Goal: Task Accomplishment & Management: Use online tool/utility

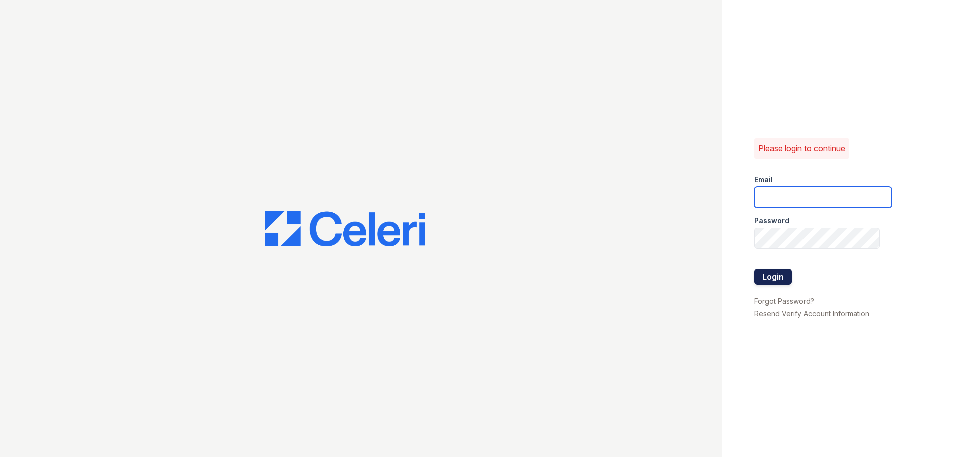
type input "thornbury.am@cafmanagement.com"
click at [772, 279] on button "Login" at bounding box center [774, 277] width 38 height 16
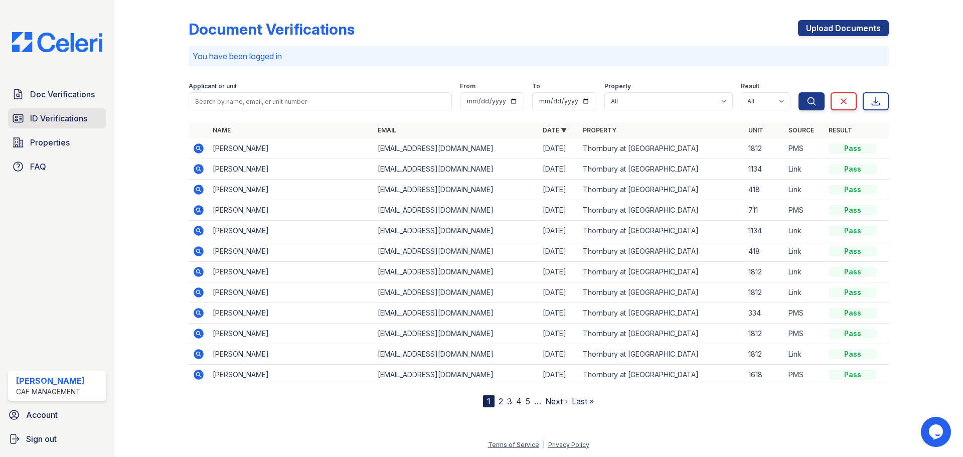
click at [67, 117] on span "ID Verifications" at bounding box center [58, 118] width 57 height 12
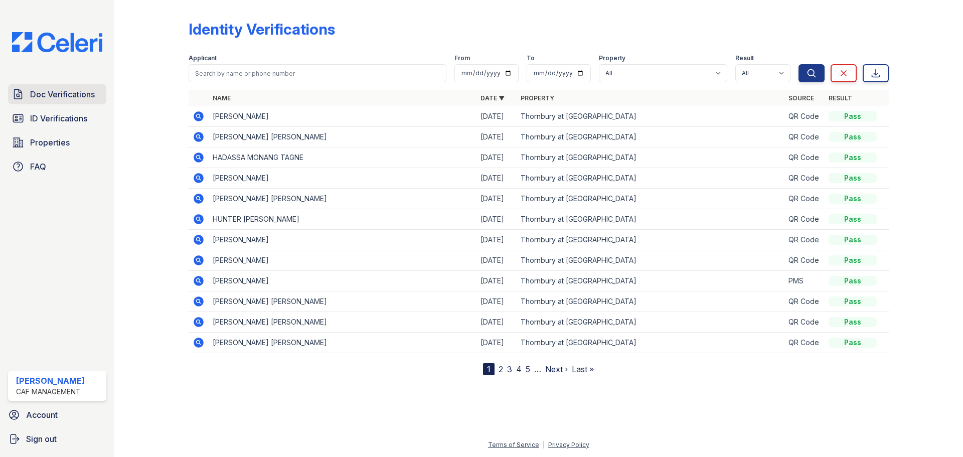
click at [63, 91] on span "Doc Verifications" at bounding box center [62, 94] width 65 height 12
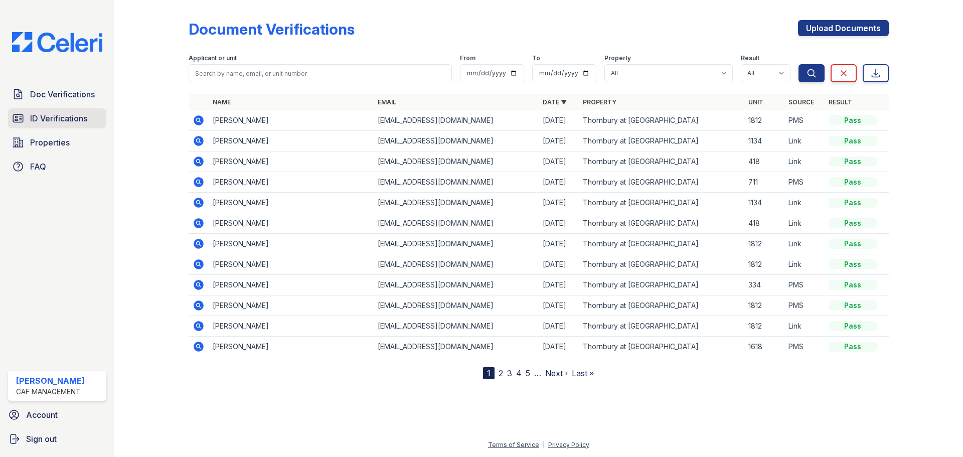
click at [59, 115] on span "ID Verifications" at bounding box center [58, 118] width 57 height 12
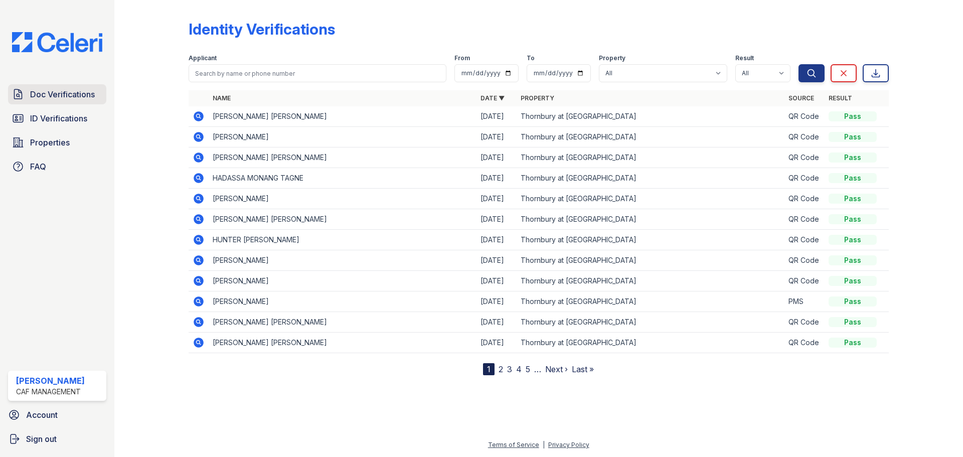
click at [61, 88] on span "Doc Verifications" at bounding box center [62, 94] width 65 height 12
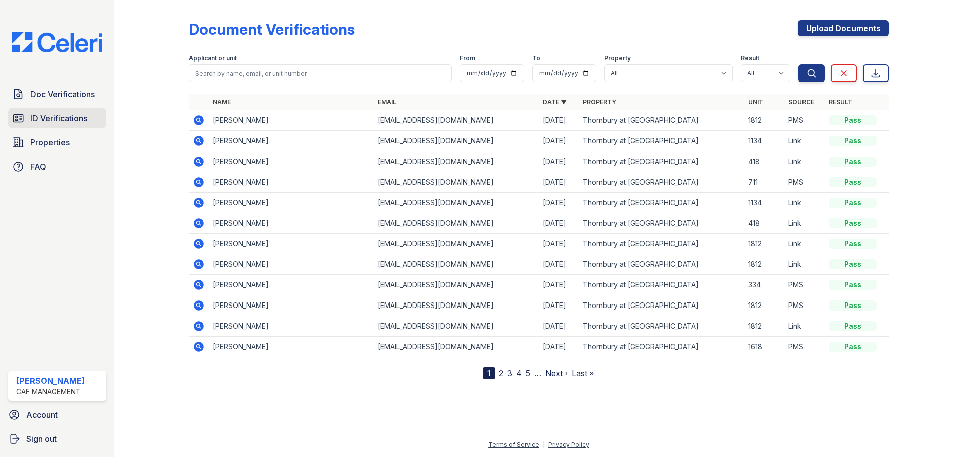
click at [57, 120] on span "ID Verifications" at bounding box center [58, 118] width 57 height 12
